Goal: Find specific page/section: Find specific page/section

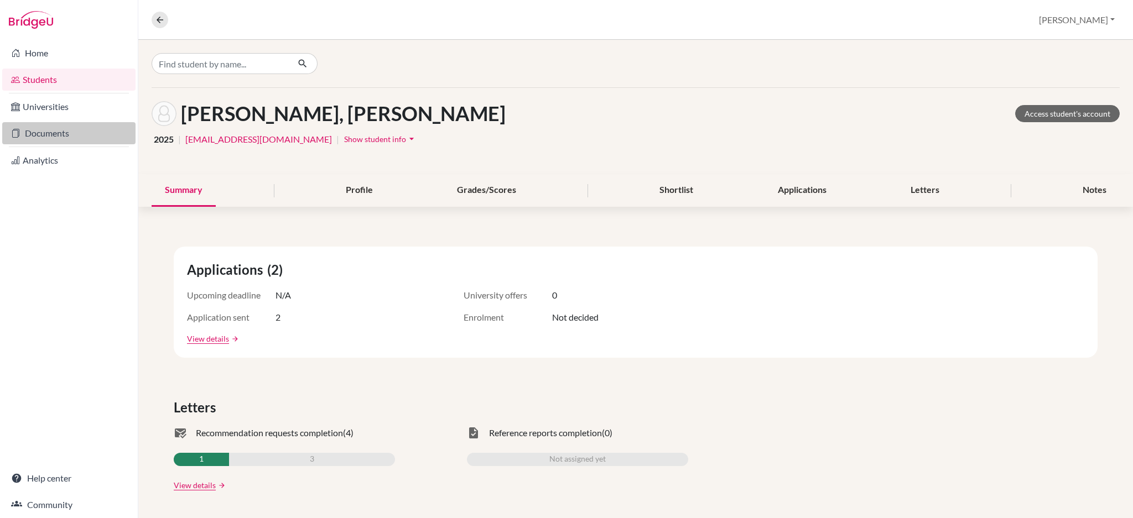
click at [59, 137] on link "Documents" at bounding box center [68, 133] width 133 height 22
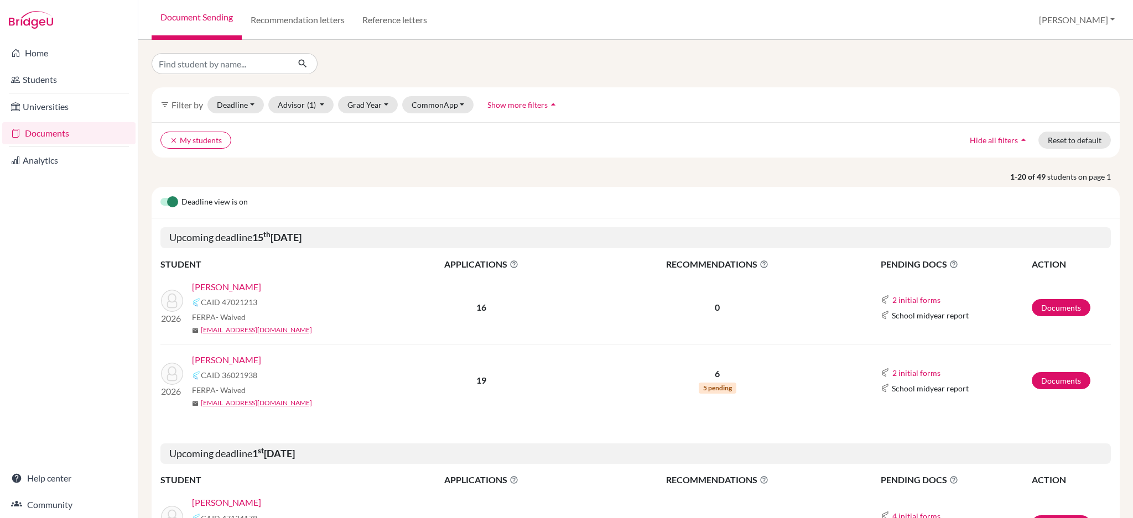
click at [803, 91] on div "filter_list Filter by Deadline - Select a date range Or double click for a sing…" at bounding box center [636, 104] width 968 height 35
